Goal: Transaction & Acquisition: Purchase product/service

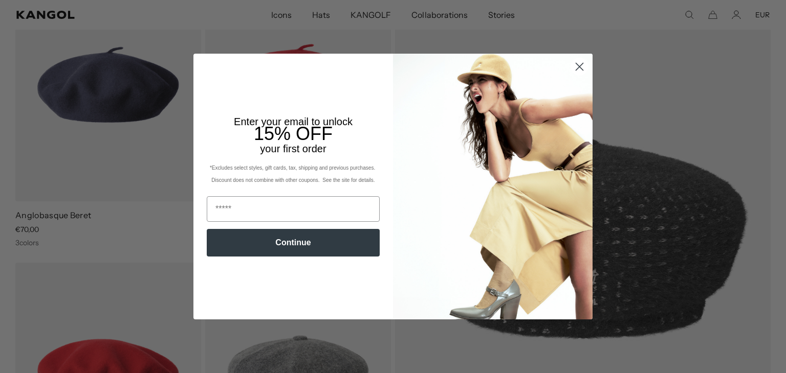
click at [581, 66] on circle "Close dialog" at bounding box center [579, 66] width 17 height 17
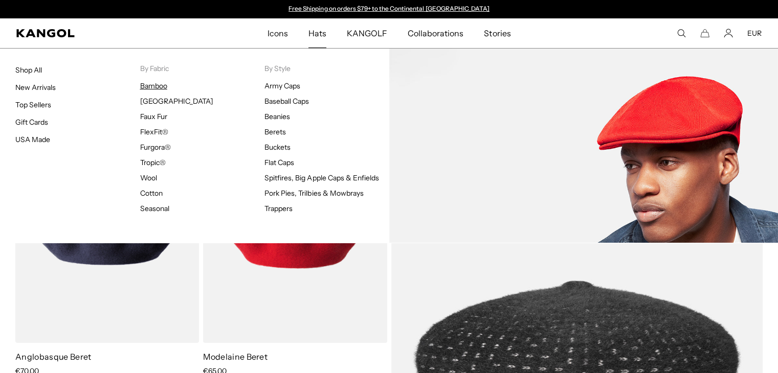
click at [153, 86] on link "Bamboo" at bounding box center [153, 85] width 27 height 9
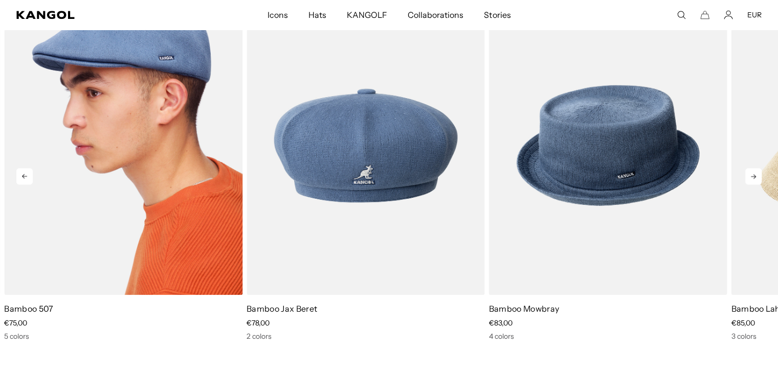
scroll to position [0, 211]
click at [174, 116] on img "1 of 5" at bounding box center [123, 145] width 238 height 299
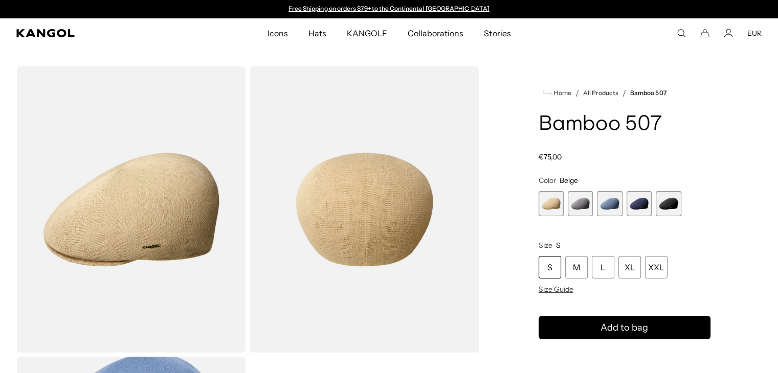
click at [673, 207] on span "5 of 5" at bounding box center [668, 203] width 25 height 25
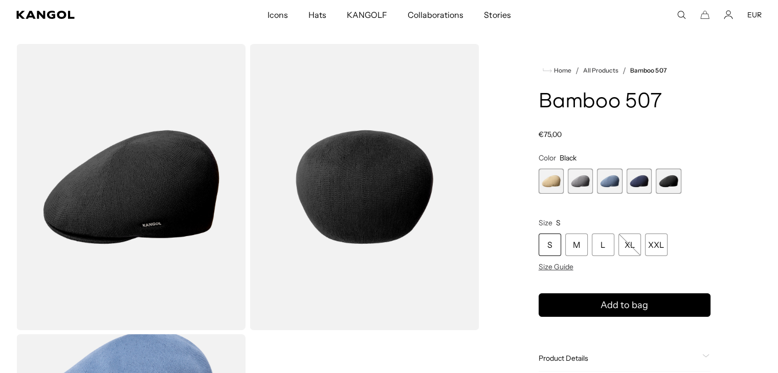
scroll to position [0, 211]
